Goal: Transaction & Acquisition: Purchase product/service

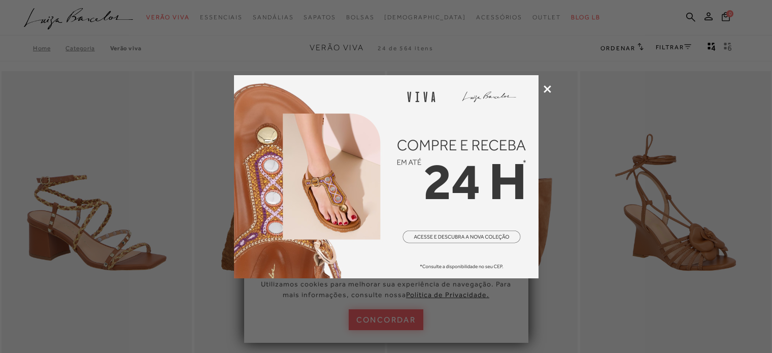
click at [549, 85] on icon at bounding box center [548, 89] width 8 height 8
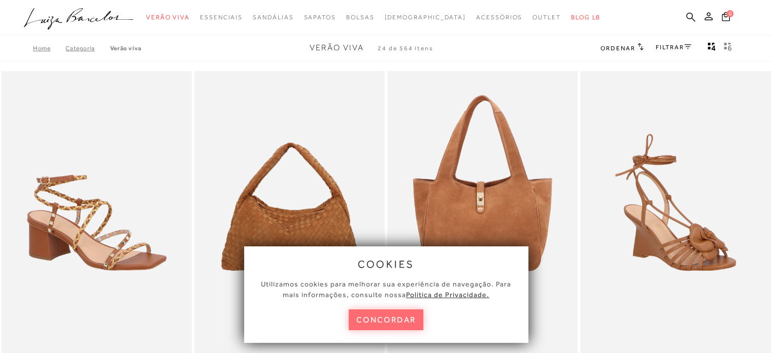
click at [395, 319] on button "concordar" at bounding box center [386, 319] width 75 height 21
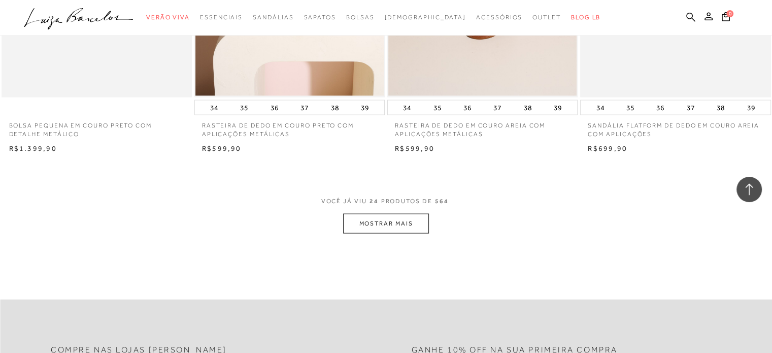
scroll to position [2082, 0]
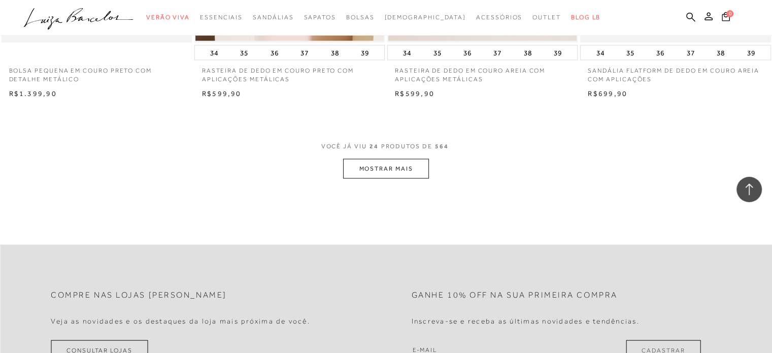
click at [366, 166] on button "MOSTRAR MAIS" at bounding box center [385, 169] width 85 height 20
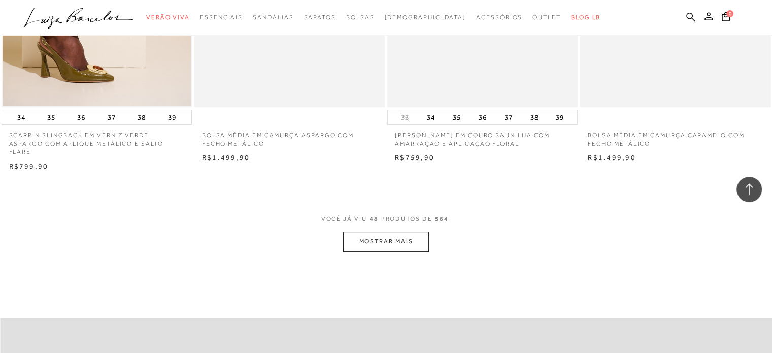
scroll to position [4163, 0]
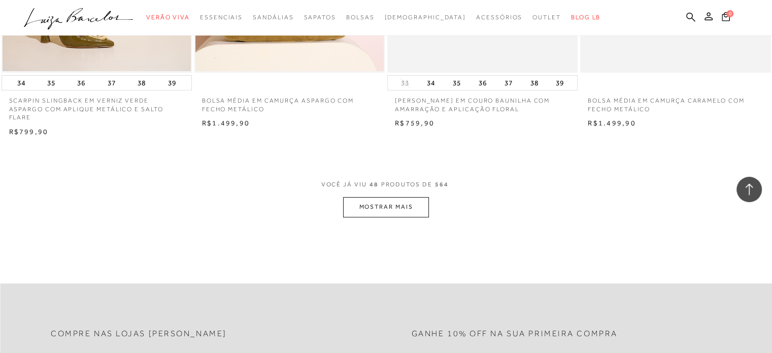
click at [390, 197] on button "MOSTRAR MAIS" at bounding box center [385, 207] width 85 height 20
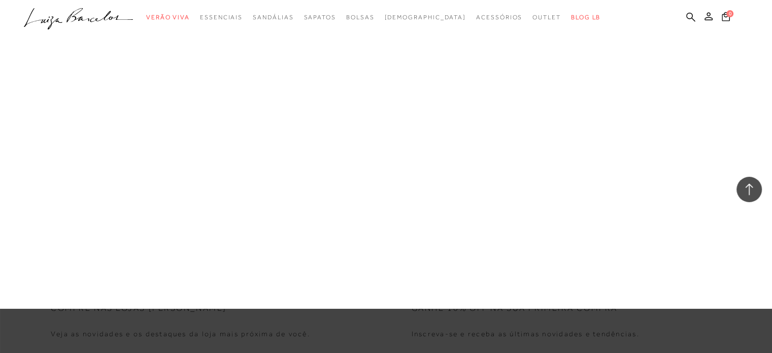
scroll to position [6143, 0]
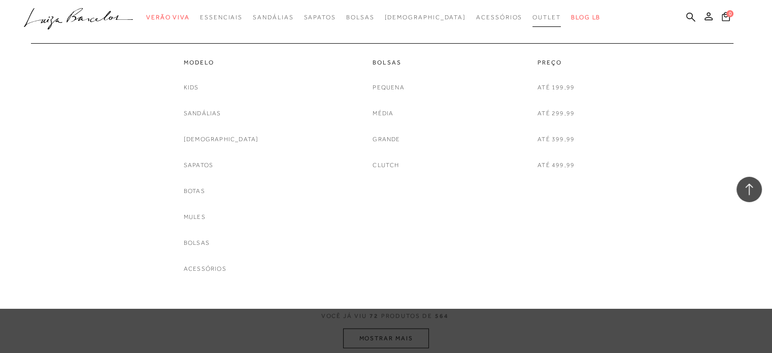
click at [533, 20] on span "Outlet" at bounding box center [547, 17] width 28 height 7
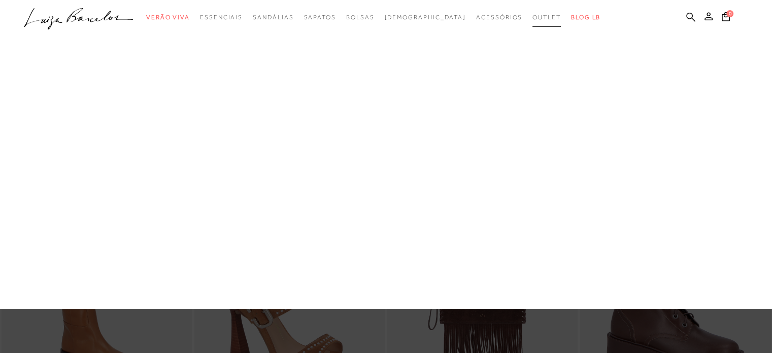
scroll to position [355, 0]
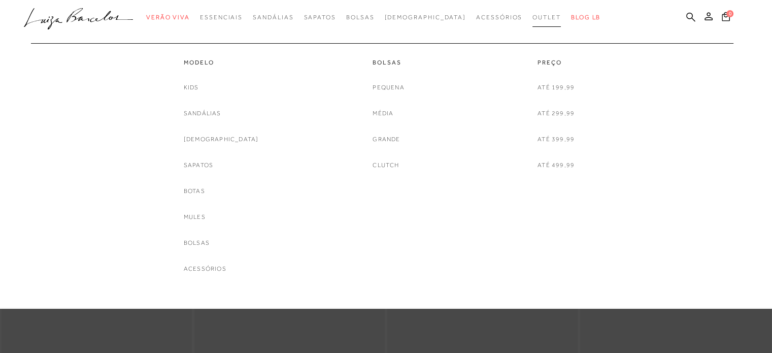
click at [533, 16] on span "Outlet" at bounding box center [547, 17] width 28 height 7
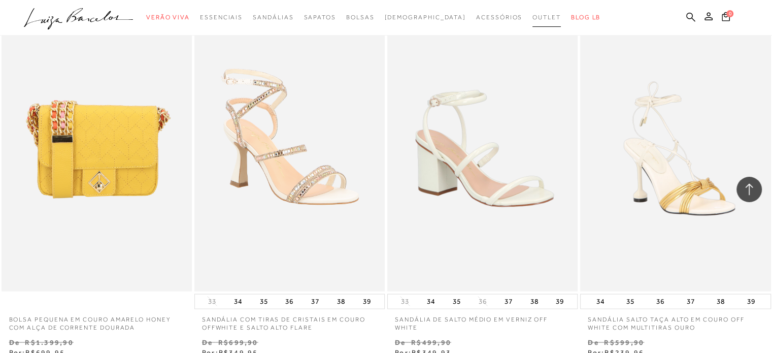
scroll to position [2132, 0]
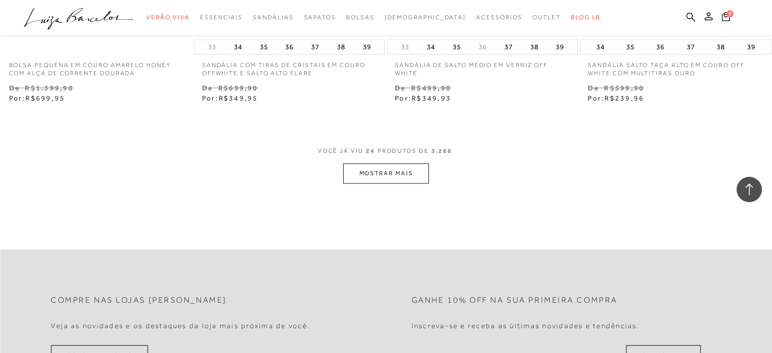
click at [402, 182] on button "MOSTRAR MAIS" at bounding box center [385, 173] width 85 height 20
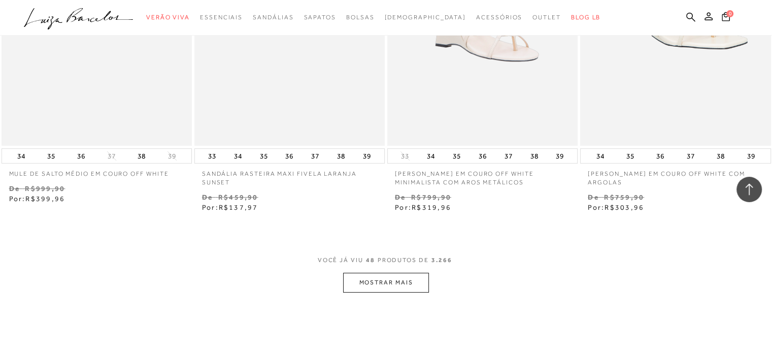
scroll to position [4315, 0]
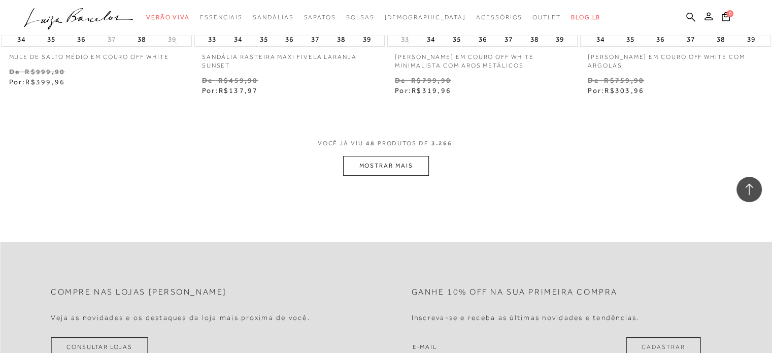
click at [390, 159] on button "MOSTRAR MAIS" at bounding box center [385, 166] width 85 height 20
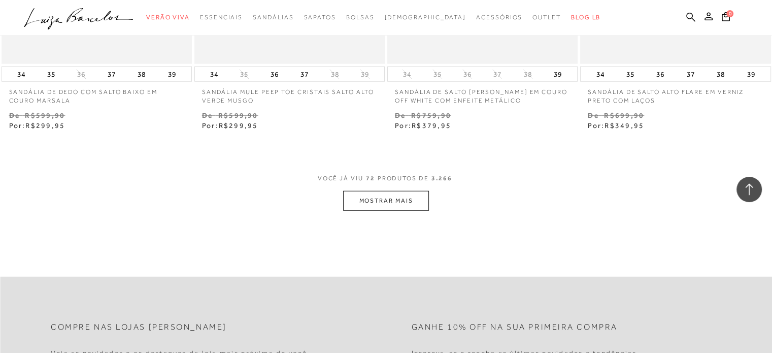
scroll to position [6499, 0]
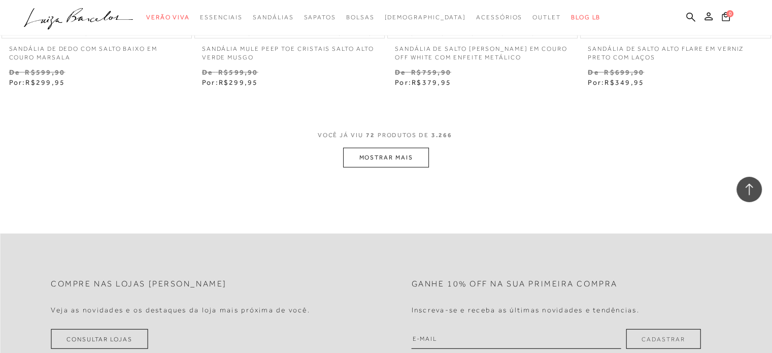
click at [369, 160] on button "MOSTRAR MAIS" at bounding box center [385, 158] width 85 height 20
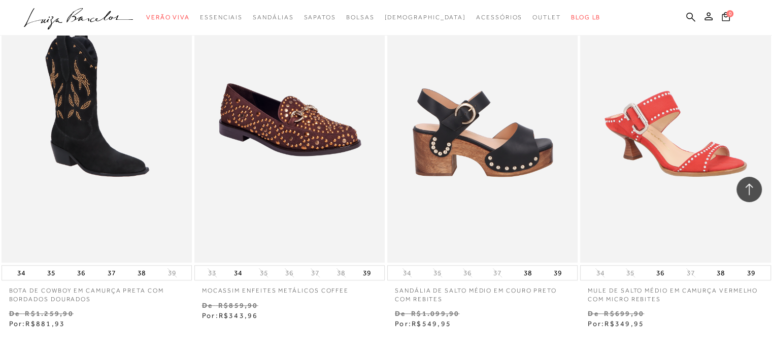
scroll to position [8428, 0]
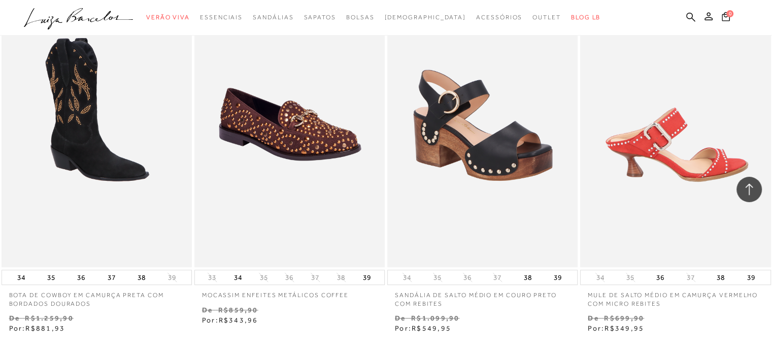
click at [665, 154] on img at bounding box center [675, 124] width 189 height 286
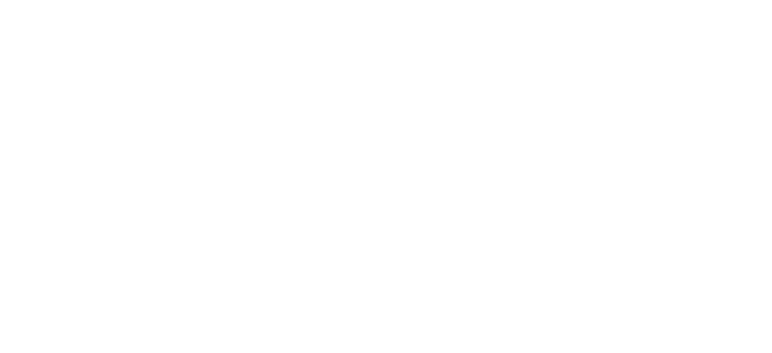
scroll to position [72, 0]
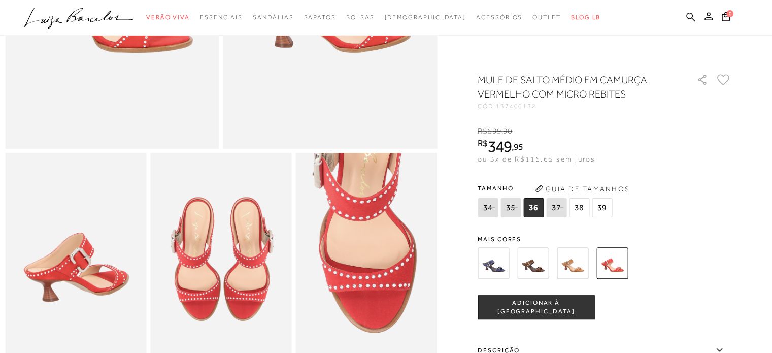
scroll to position [254, 0]
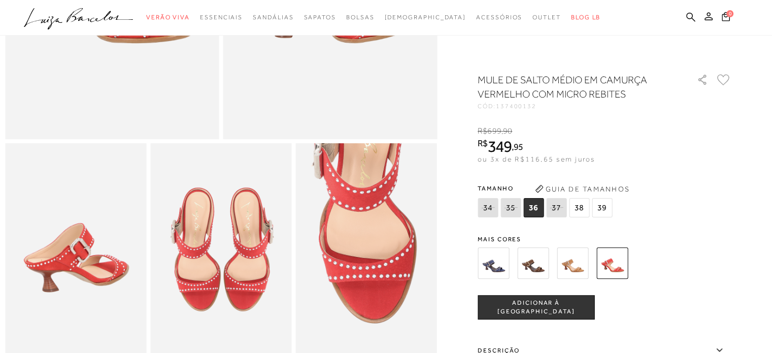
click at [537, 255] on img at bounding box center [532, 262] width 31 height 31
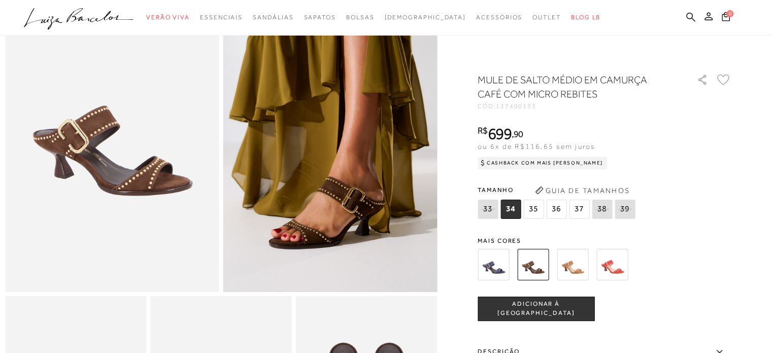
scroll to position [102, 0]
click at [611, 267] on img at bounding box center [612, 264] width 31 height 31
